Goal: Task Accomplishment & Management: Use online tool/utility

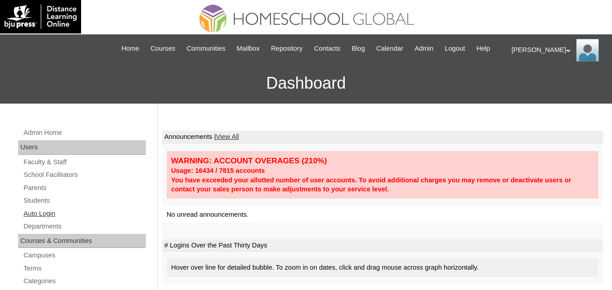
click at [43, 220] on link "Auto Login" at bounding box center [84, 213] width 123 height 11
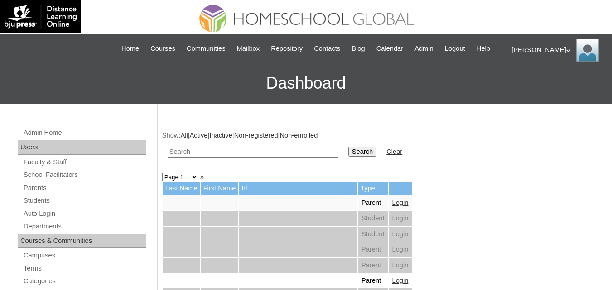
click at [239, 158] on input "text" at bounding box center [253, 152] width 171 height 12
paste input "Jude Lioney"
type input "Jude Lioney"
click at [348, 157] on input "Search" at bounding box center [362, 152] width 28 height 10
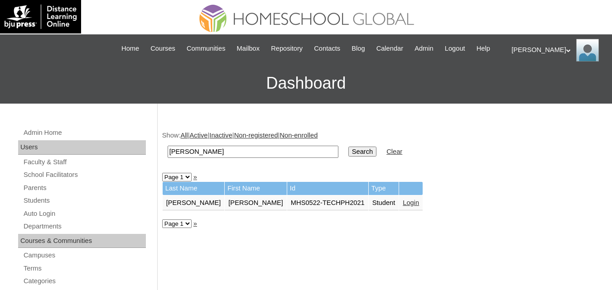
click at [403, 207] on link "Login" at bounding box center [411, 202] width 16 height 7
